Goal: Task Accomplishment & Management: Manage account settings

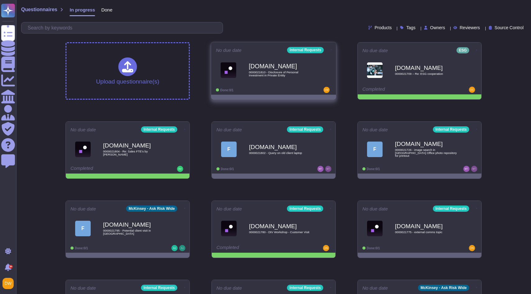
click at [278, 77] on span "0000021810 - Disclosure of Personal Investment in Private Entity" at bounding box center [280, 74] width 63 height 6
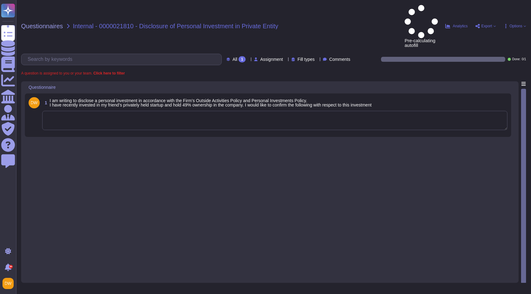
click at [135, 111] on textarea at bounding box center [275, 120] width 466 height 19
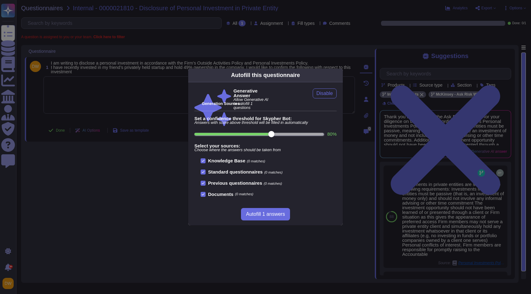
click at [158, 114] on div "Autofill this questionnaire Generative Answer Allow Generative AI to autofill 1…" at bounding box center [265, 147] width 531 height 294
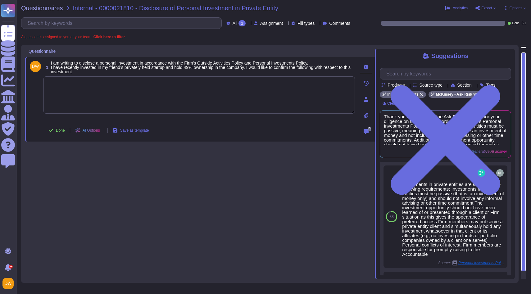
click at [165, 94] on textarea at bounding box center [200, 94] width 312 height 37
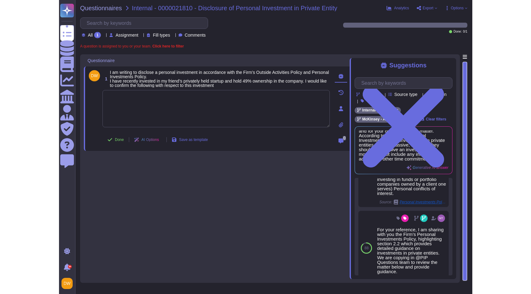
scroll to position [314, 0]
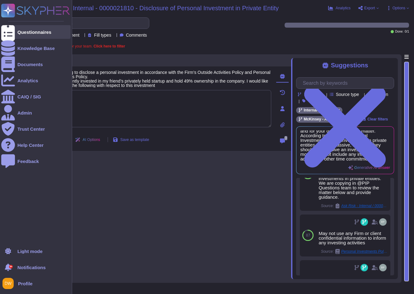
click at [11, 35] on div at bounding box center [8, 32] width 14 height 14
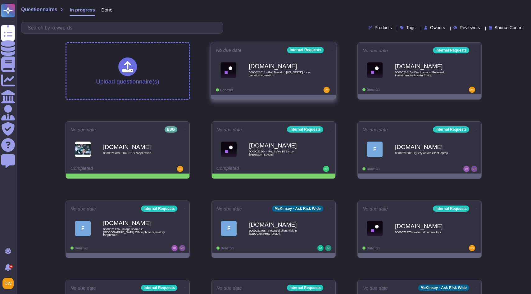
click at [286, 67] on b "[DOMAIN_NAME]" at bounding box center [280, 66] width 63 height 6
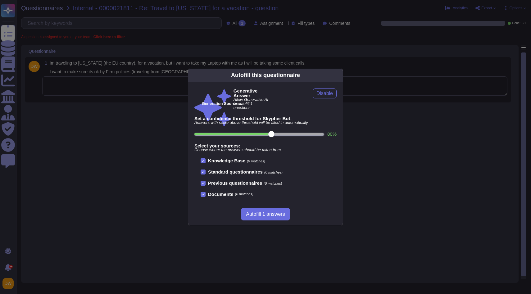
click at [39, 34] on div "Autofill this questionnaire Generative Answer Allow Generative AI to autofill 1…" at bounding box center [265, 147] width 531 height 294
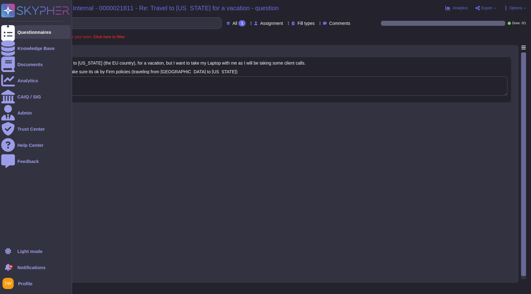
click at [6, 27] on div at bounding box center [8, 32] width 14 height 14
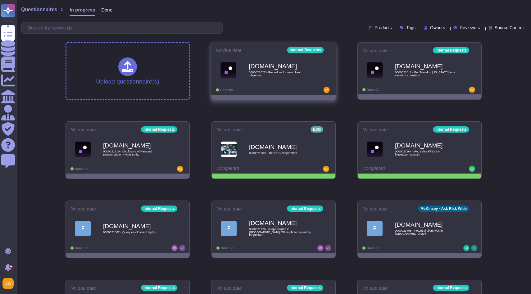
click at [259, 73] on span "0000021827 - Procedure for new client diligence" at bounding box center [280, 74] width 63 height 6
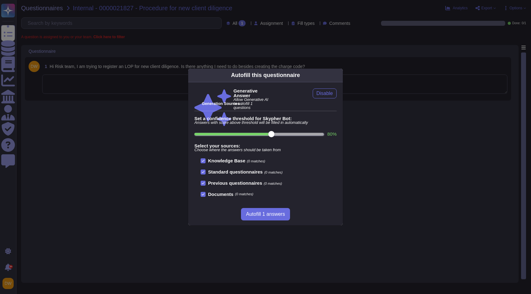
click at [83, 122] on div "Autofill this questionnaire Generative Answer Allow Generative AI to autofill 1…" at bounding box center [265, 147] width 531 height 294
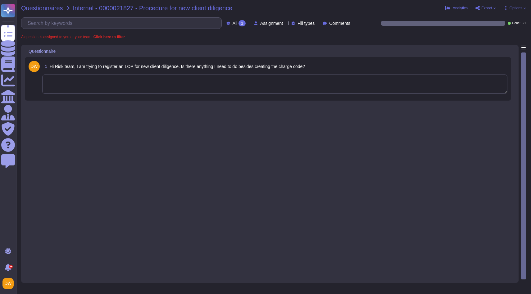
click at [45, 8] on span "Questionnaires" at bounding box center [42, 8] width 42 height 6
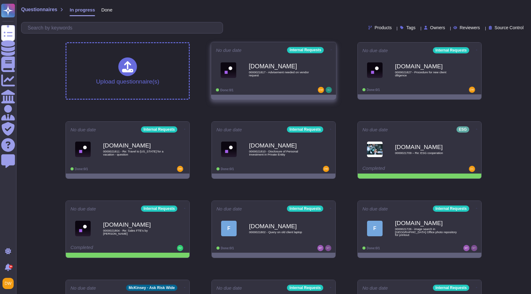
click at [280, 83] on div "[DOMAIN_NAME] 0000021817 - Advisement needed on vendor request" at bounding box center [274, 69] width 116 height 31
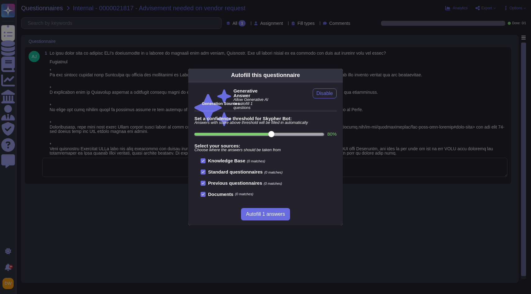
click at [93, 25] on div "Autofill this questionnaire Generative Answer Allow Generative AI to autofill 1…" at bounding box center [265, 147] width 531 height 294
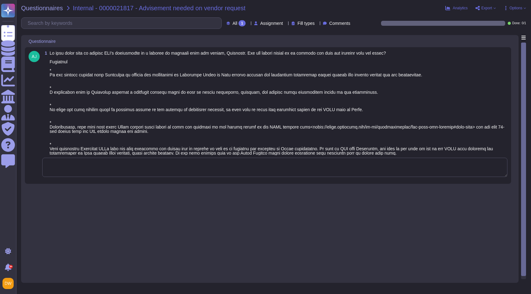
click at [38, 14] on div "Questionnaires Internal - 0000021817 - Advisement needed on vendor request Anal…" at bounding box center [273, 147] width 515 height 294
click at [39, 12] on div "Questionnaires Internal - 0000021817 - Advisement needed on vendor request Anal…" at bounding box center [273, 147] width 515 height 294
click at [40, 6] on span "Questionnaires" at bounding box center [42, 8] width 42 height 6
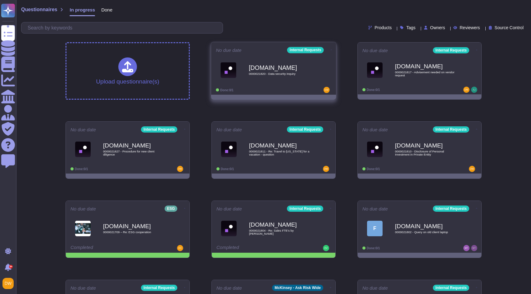
click at [248, 72] on span "[DOMAIN_NAME] 0000021820 - Data security inquiry" at bounding box center [274, 69] width 116 height 25
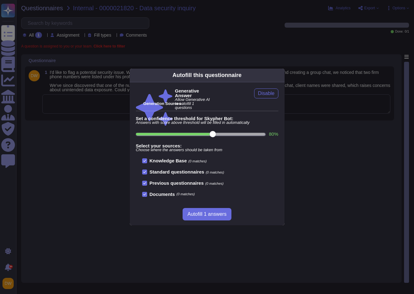
click at [50, 62] on div "Autofill this questionnaire Generative Answer Allow Generative AI to autofill 1…" at bounding box center [207, 147] width 414 height 294
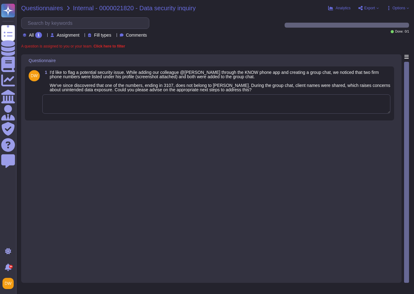
click at [45, 7] on span "Questionnaires" at bounding box center [42, 8] width 42 height 6
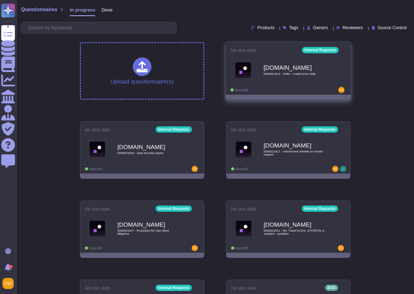
click at [249, 66] on img at bounding box center [243, 70] width 16 height 16
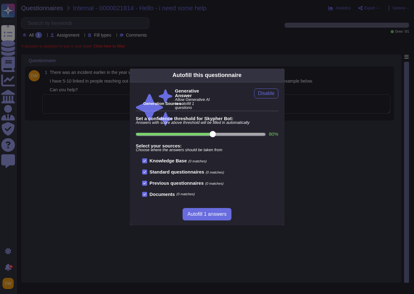
click at [46, 57] on div "Autofill this questionnaire Generative Answer Allow Generative AI to autofill 1…" at bounding box center [207, 147] width 414 height 294
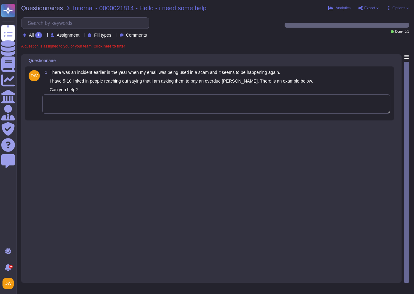
click at [48, 12] on div "Questionnaires Internal - 0000021814 - Hello - i need some help Analytics Expor…" at bounding box center [214, 147] width 397 height 294
click at [41, 6] on span "Questionnaires" at bounding box center [42, 8] width 42 height 6
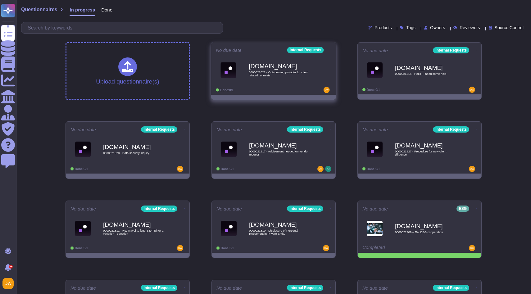
click at [331, 50] on icon at bounding box center [331, 50] width 1 height 0
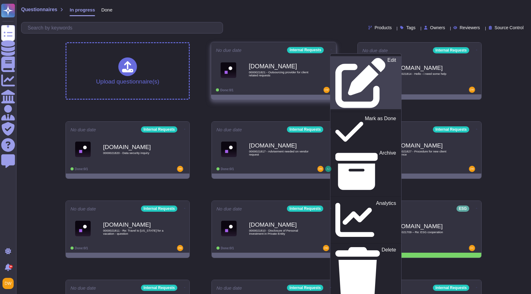
click at [337, 59] on div "Edit" at bounding box center [366, 82] width 61 height 51
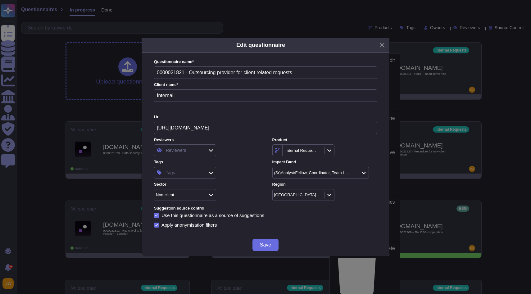
click at [191, 173] on div "Tags" at bounding box center [184, 172] width 40 height 11
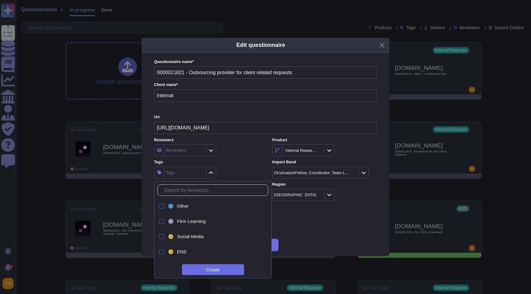
click at [204, 153] on div "Reviewers" at bounding box center [184, 150] width 40 height 11
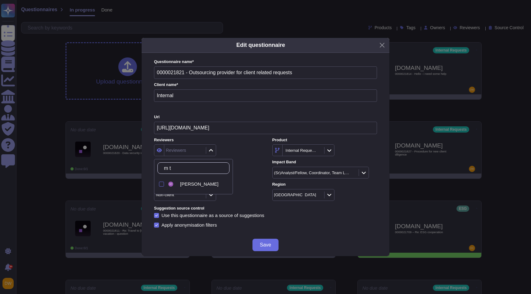
type input "m th"
click at [186, 189] on div "[PERSON_NAME]" at bounding box center [198, 184] width 62 height 14
click at [250, 156] on div "[PERSON_NAME]" at bounding box center [206, 151] width 105 height 12
click at [258, 243] on button "Save" at bounding box center [266, 245] width 26 height 12
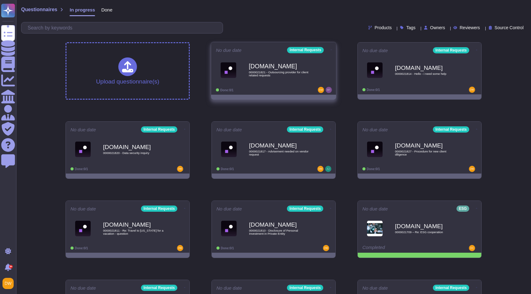
click at [325, 49] on div "Internal Requests" at bounding box center [309, 50] width 44 height 6
click at [291, 70] on div "[DOMAIN_NAME] 0000021821 - Outsourcing provider for client related requests" at bounding box center [280, 69] width 63 height 25
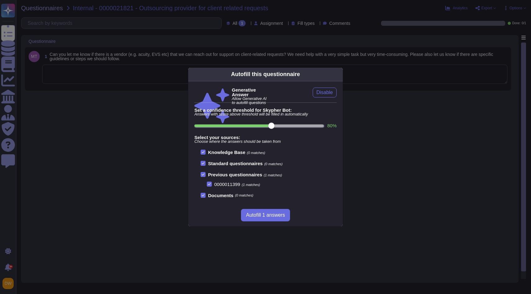
click at [162, 94] on div "Autofill this questionnaire Generative Answer Allow Generative AI to autofill q…" at bounding box center [265, 147] width 531 height 294
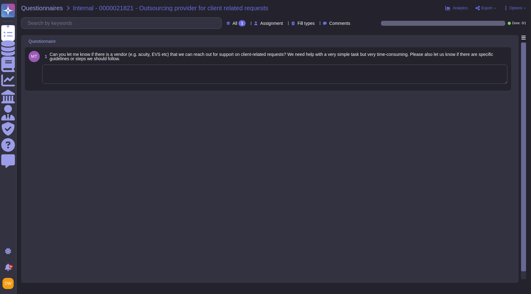
click at [46, 2] on div "Questionnaires Internal - 0000021821 - Outsourcing provider for client related …" at bounding box center [273, 147] width 515 height 294
click at [46, 7] on span "Questionnaires" at bounding box center [42, 8] width 42 height 6
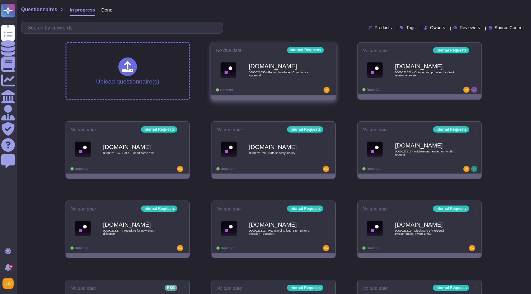
click at [296, 73] on span "0000021835 - Pricing Interface | Compliance Approval" at bounding box center [280, 74] width 63 height 6
